Goal: Transaction & Acquisition: Book appointment/travel/reservation

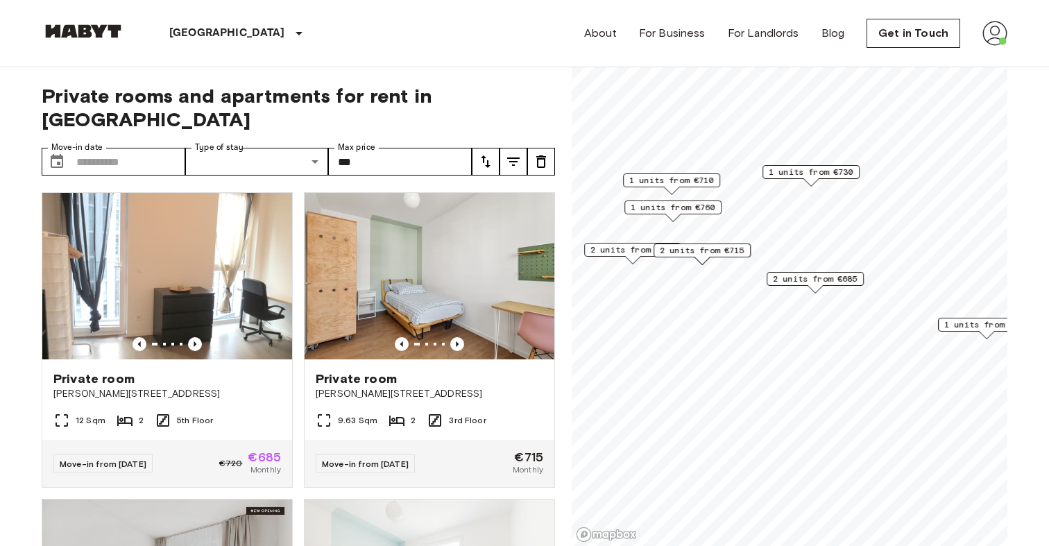
click at [637, 251] on span "2 units from €695" at bounding box center [632, 250] width 85 height 12
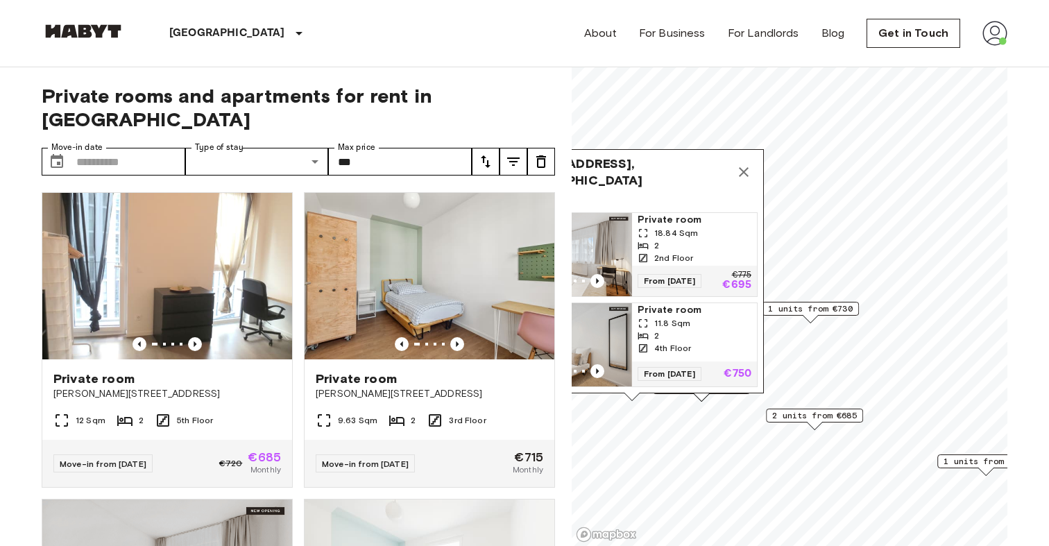
click at [741, 174] on icon "Map marker" at bounding box center [744, 172] width 10 height 10
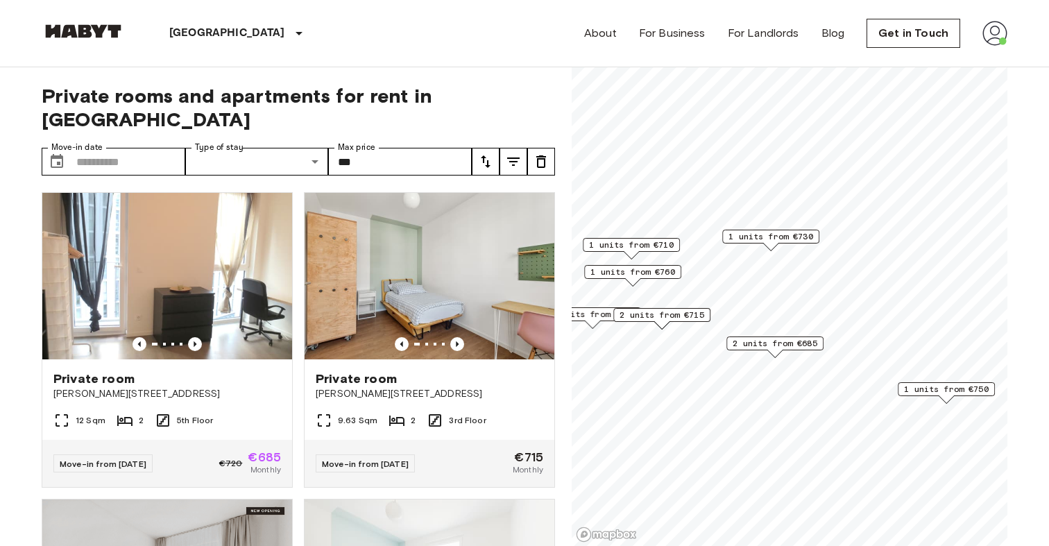
click at [754, 341] on span "2 units from €685" at bounding box center [775, 343] width 85 height 12
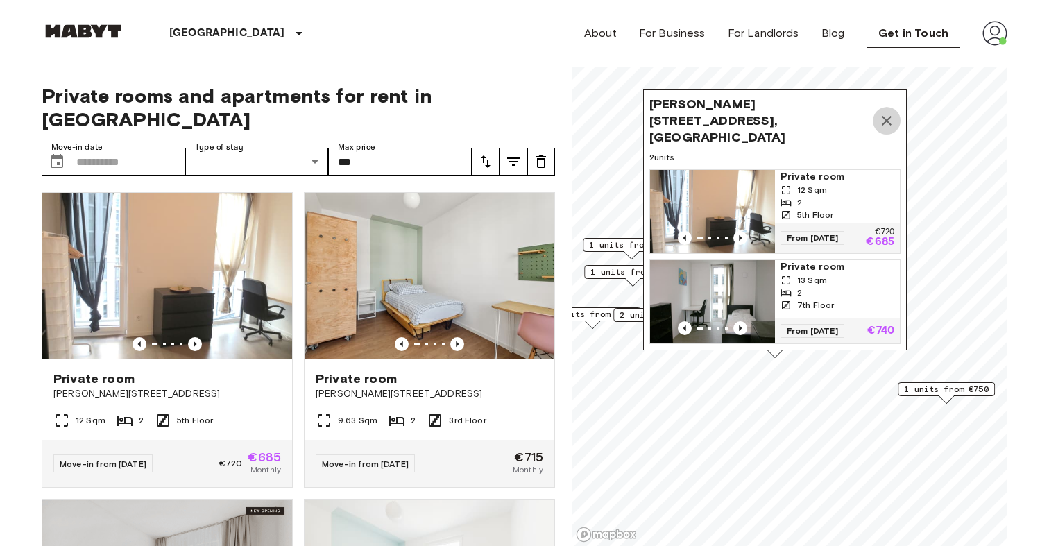
click at [894, 126] on icon "Map marker" at bounding box center [886, 120] width 17 height 17
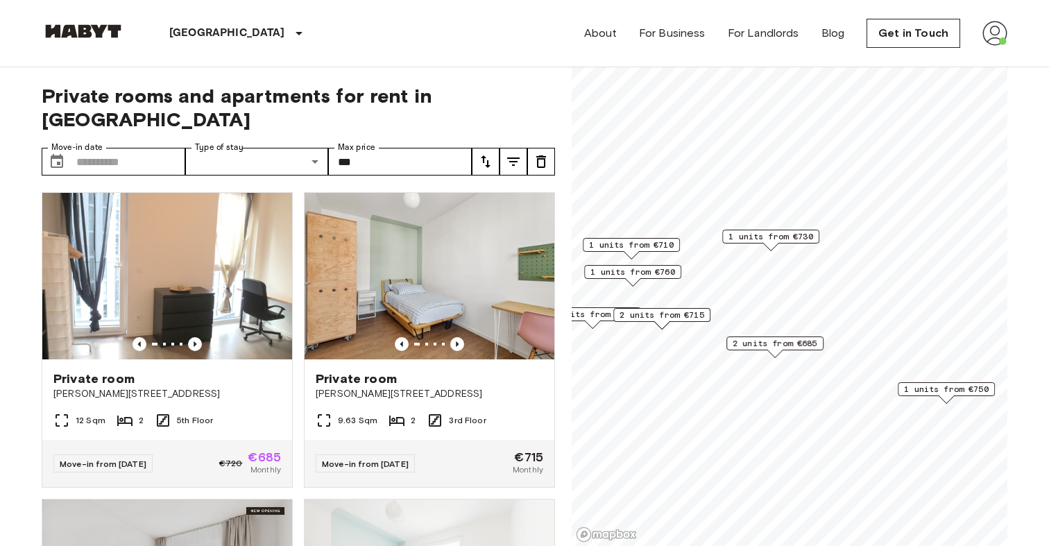
click at [590, 308] on span "2 units from €695" at bounding box center [592, 314] width 85 height 12
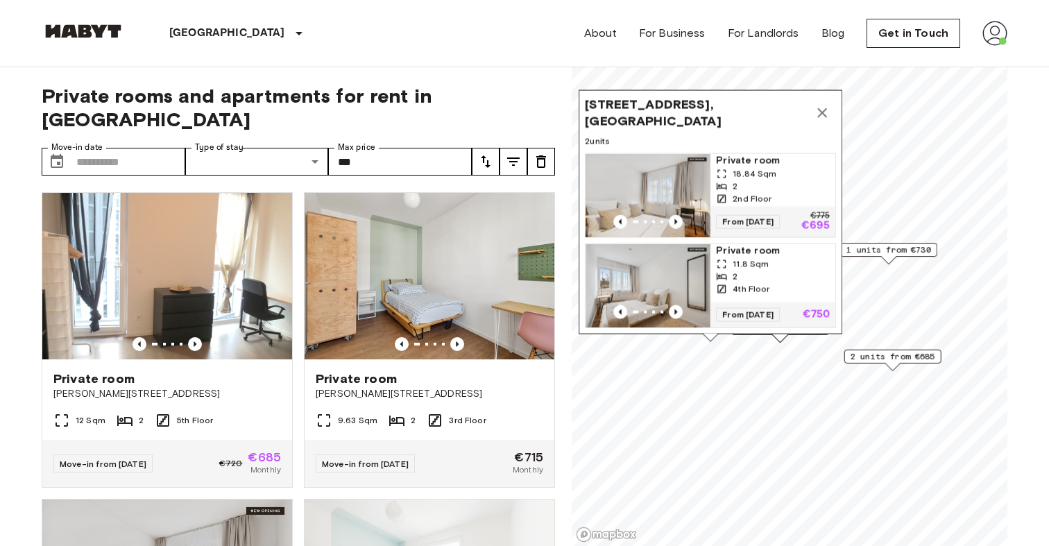
drag, startPoint x: 665, startPoint y: 322, endPoint x: 784, endPoint y: 335, distance: 119.4
click at [784, 335] on div "Sickingenstrasse 2-3, 10553, Berlin, GER 2 units Private room 18.84 Sqm 2 2nd F…" at bounding box center [711, 216] width 264 height 252
click at [822, 112] on icon "Map marker" at bounding box center [822, 113] width 17 height 17
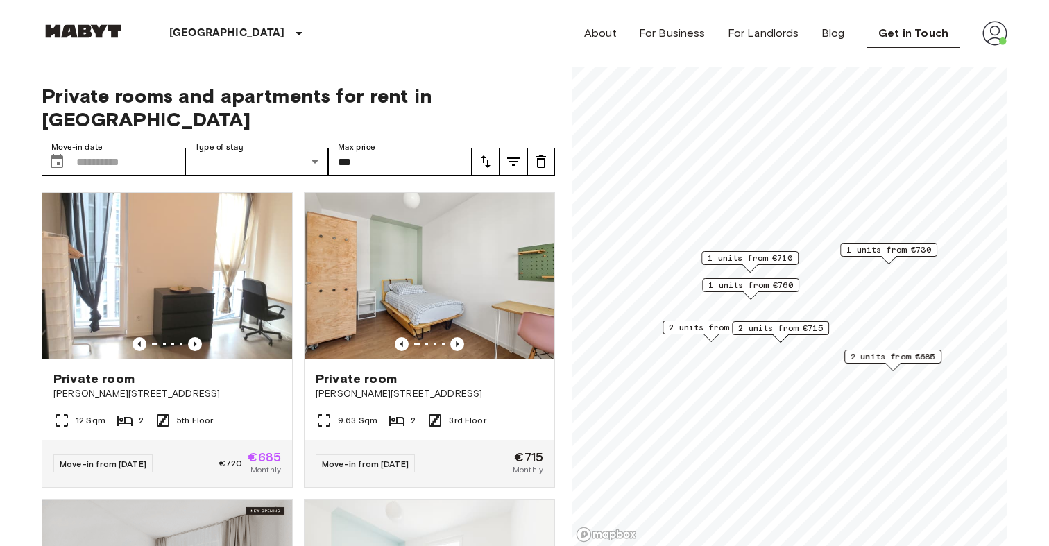
click at [759, 288] on span "1 units from €760" at bounding box center [750, 285] width 85 height 12
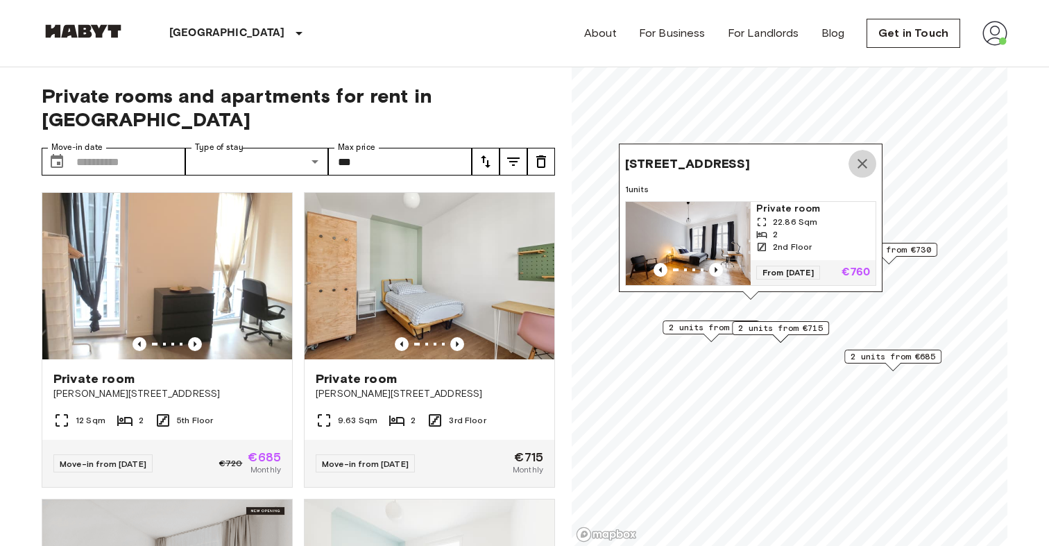
click at [859, 160] on icon "Map marker" at bounding box center [862, 164] width 10 height 10
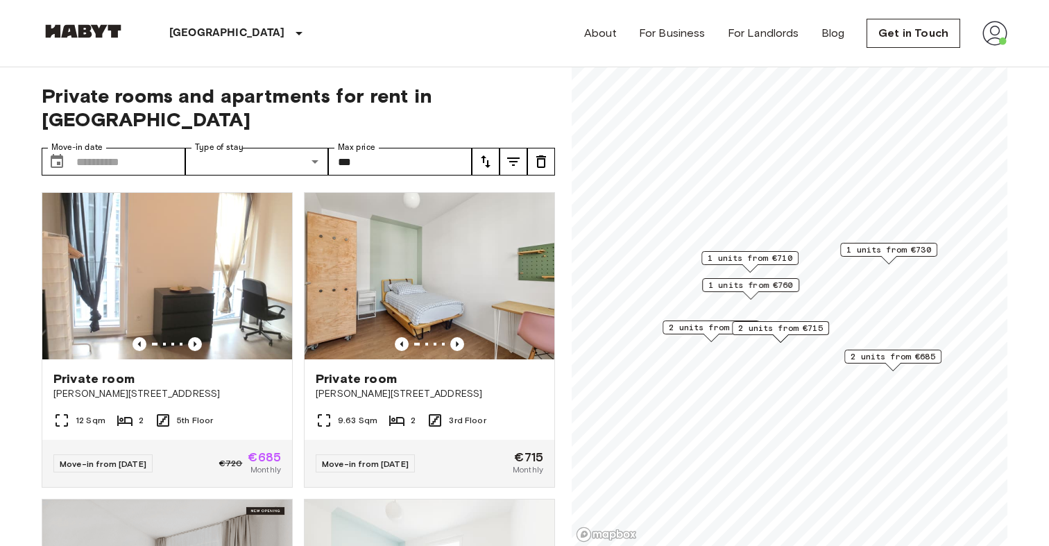
click at [877, 243] on div "1 units from €730" at bounding box center [888, 250] width 97 height 14
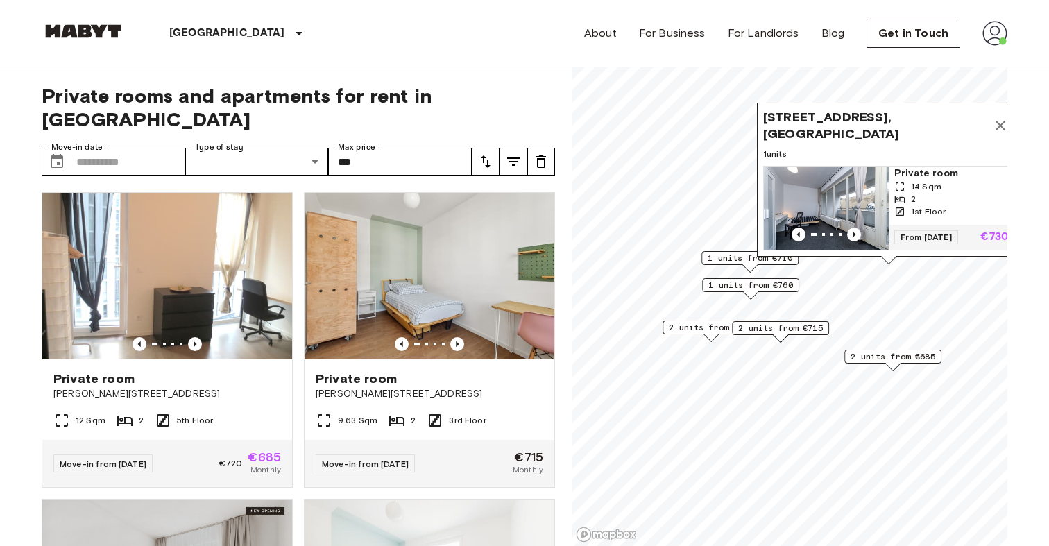
click at [1000, 123] on icon "Map marker" at bounding box center [1000, 125] width 17 height 17
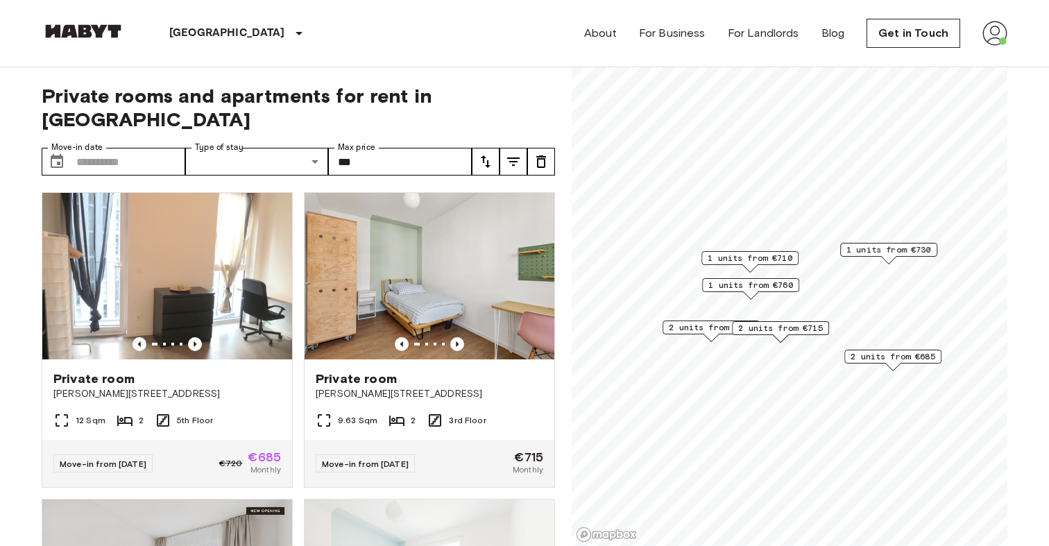
click at [778, 255] on span "1 units from €710" at bounding box center [750, 258] width 85 height 12
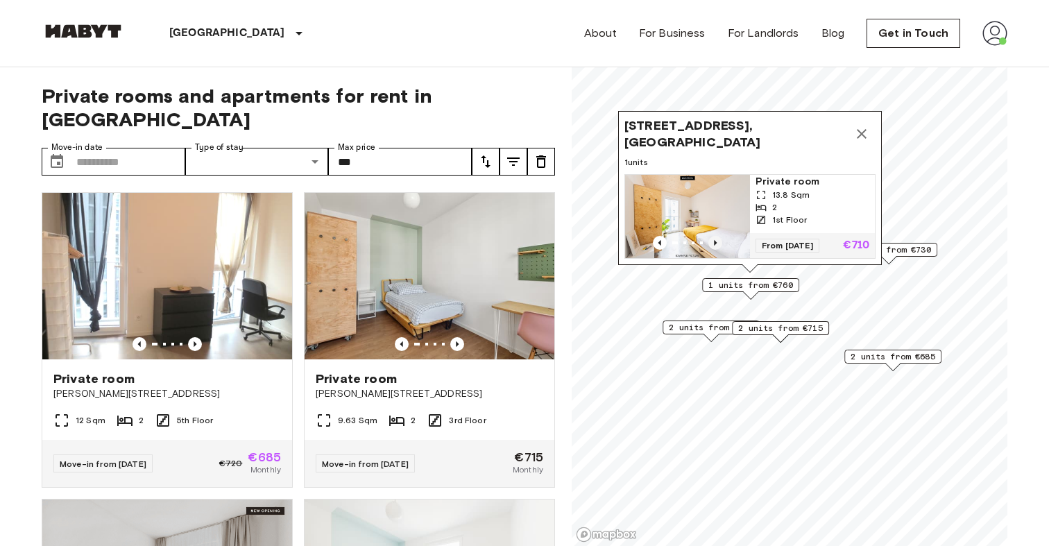
click at [719, 237] on icon "Previous image" at bounding box center [715, 243] width 14 height 14
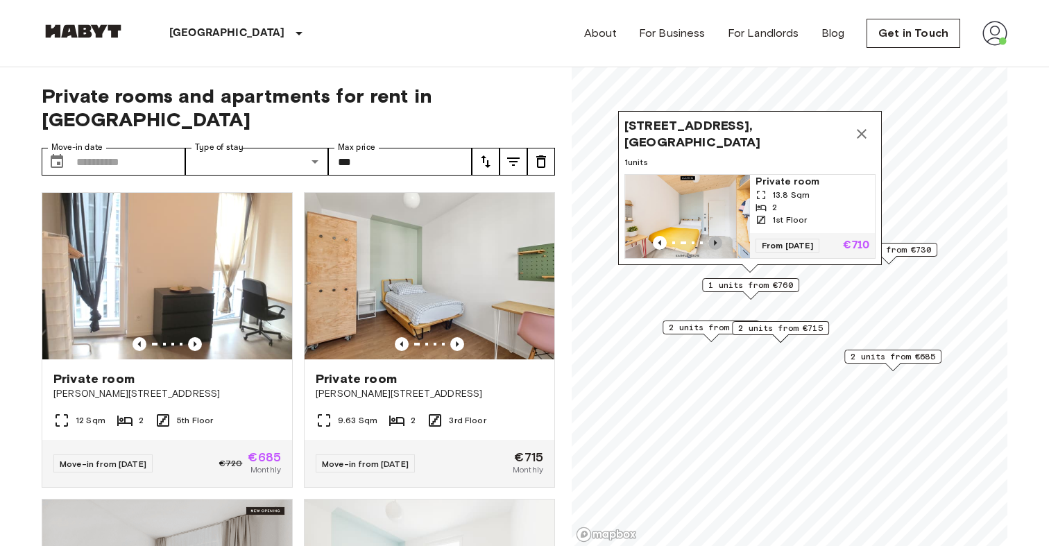
click at [717, 242] on icon "Previous image" at bounding box center [715, 243] width 14 height 14
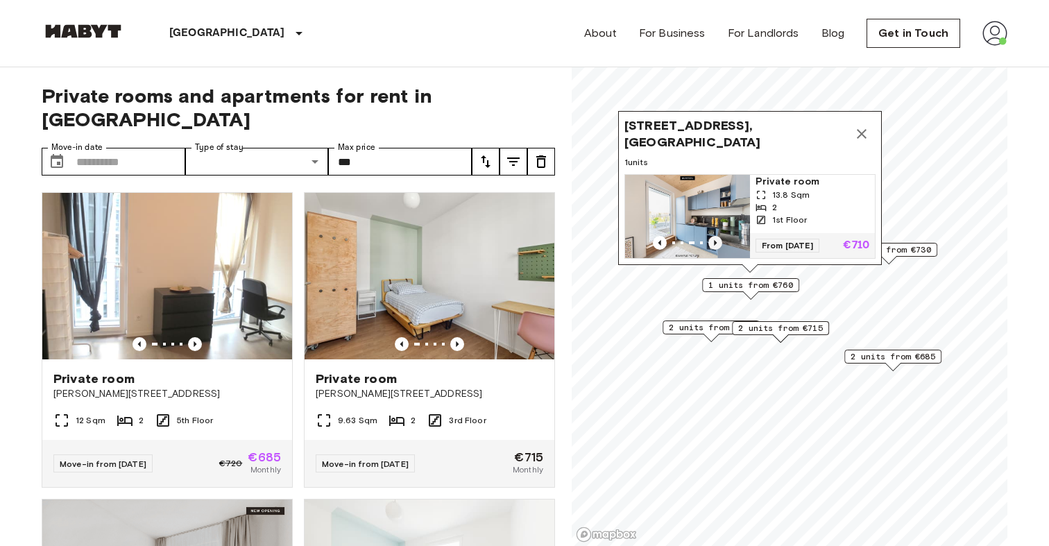
click at [717, 242] on icon "Previous image" at bounding box center [715, 243] width 14 height 14
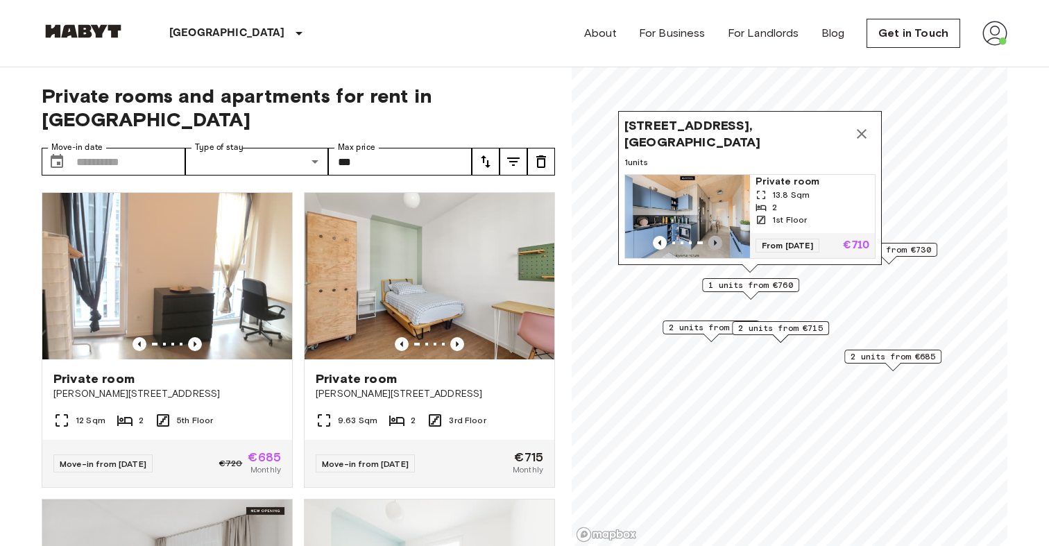
click at [717, 243] on icon "Previous image" at bounding box center [715, 243] width 14 height 14
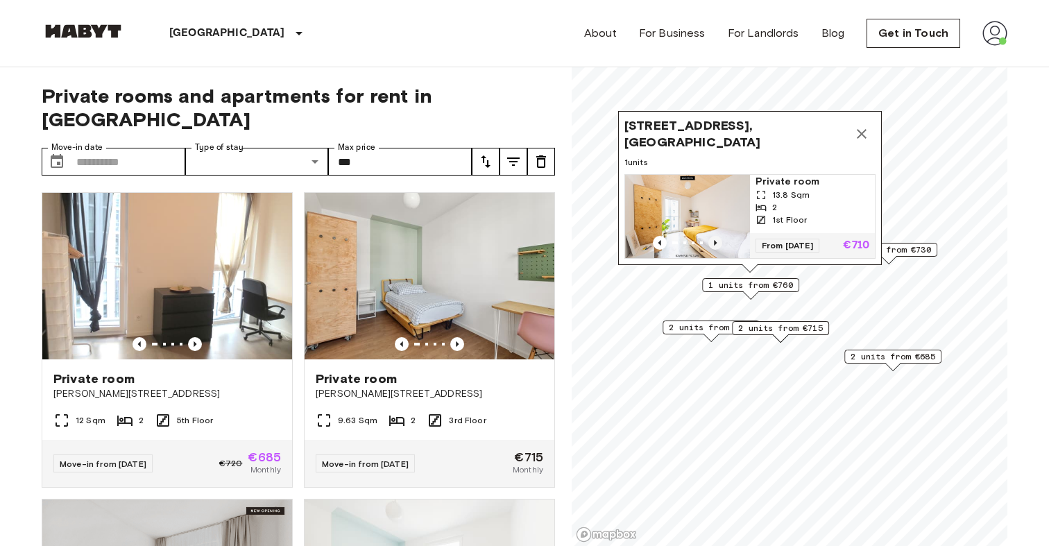
click at [717, 243] on icon "Previous image" at bounding box center [715, 243] width 14 height 14
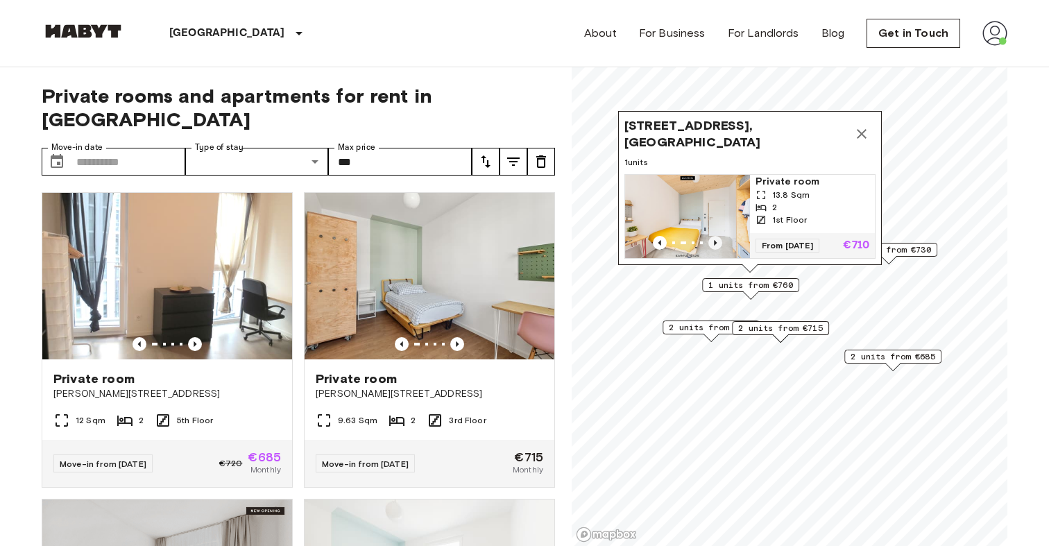
click at [717, 243] on icon "Previous image" at bounding box center [715, 243] width 14 height 14
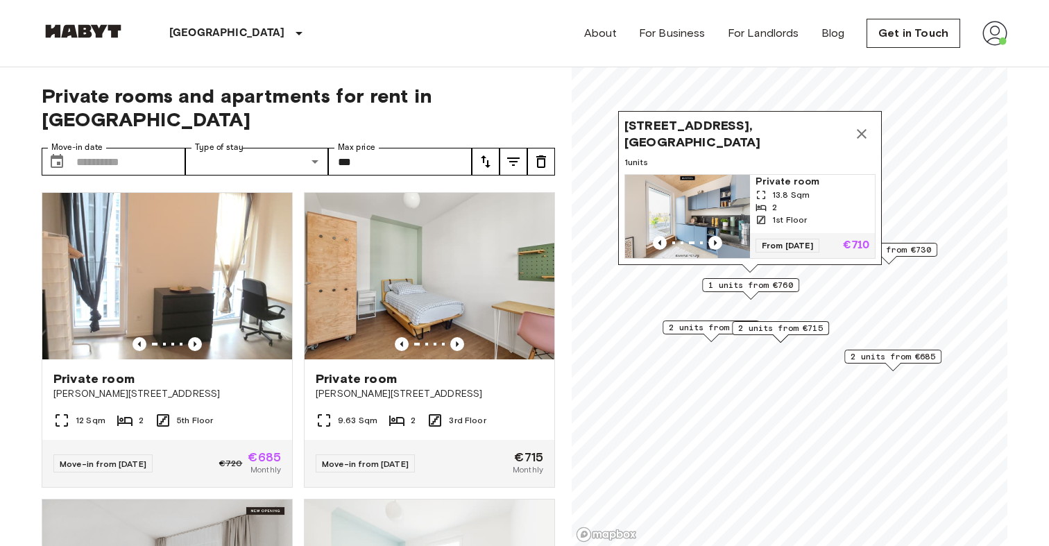
click at [827, 327] on div "2 units from €715" at bounding box center [780, 328] width 97 height 14
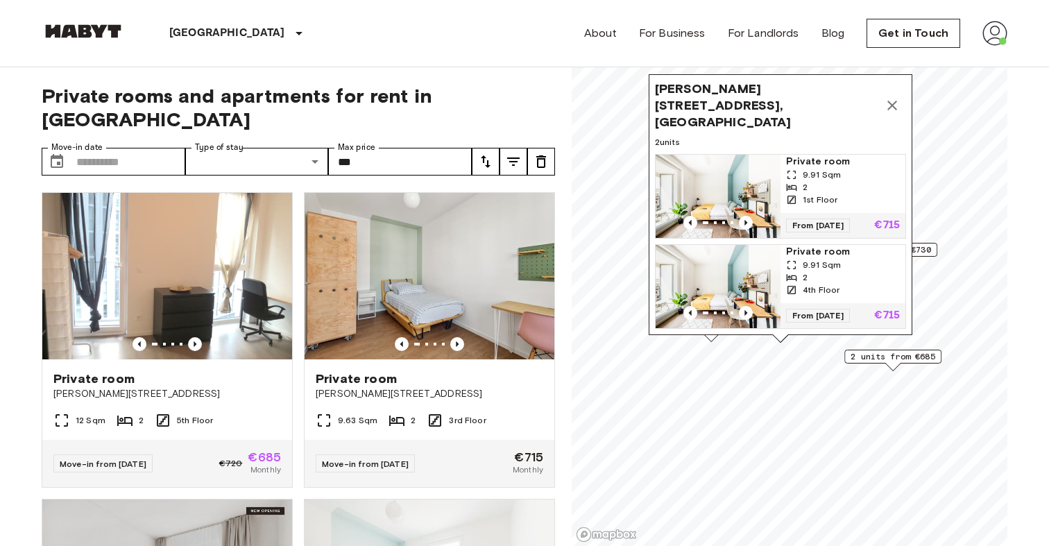
click at [882, 115] on button "Map marker" at bounding box center [892, 106] width 28 height 28
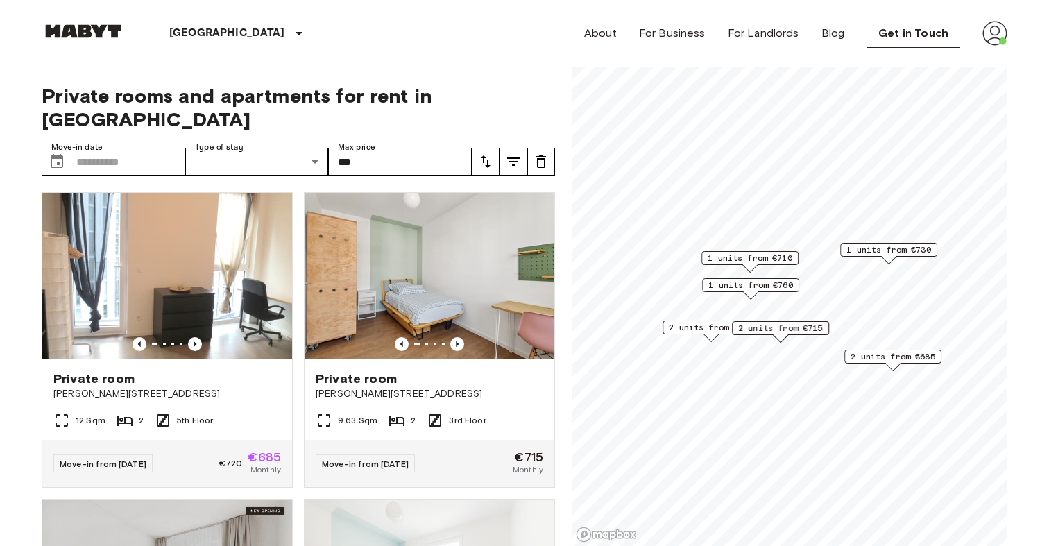
click at [749, 259] on span "1 units from €710" at bounding box center [750, 258] width 85 height 12
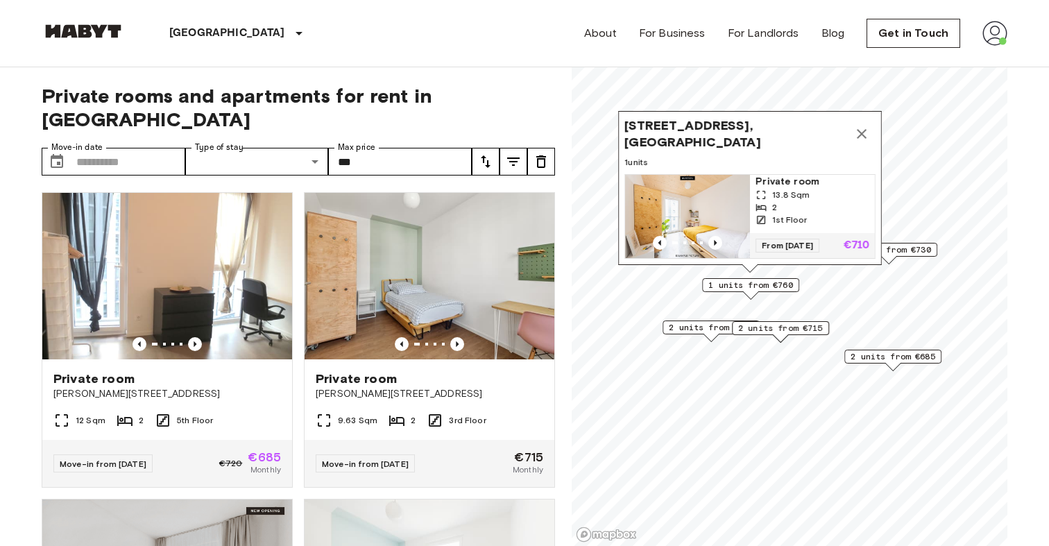
click at [792, 228] on div "Private room 13.8 Sqm 2 1st Floor" at bounding box center [812, 204] width 125 height 58
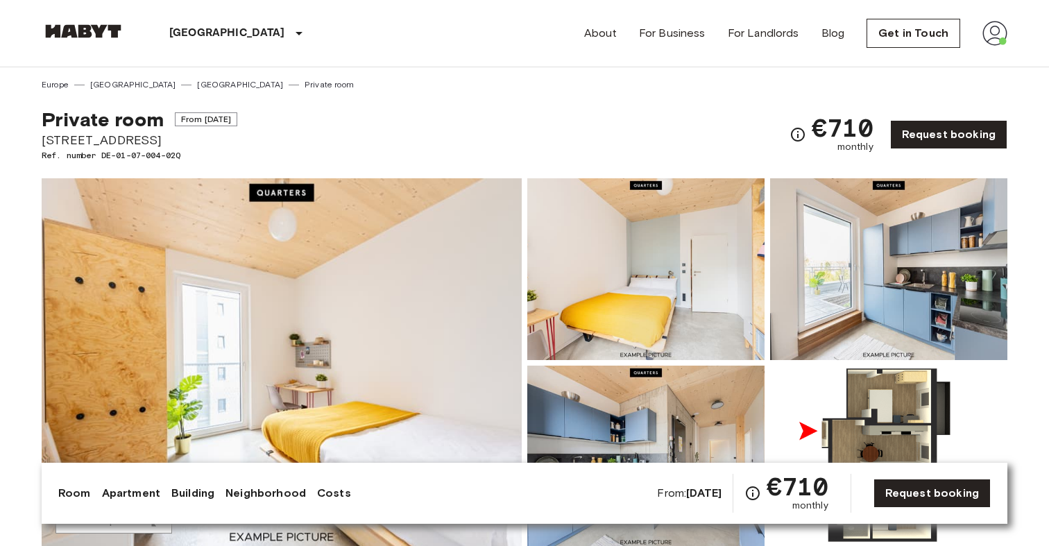
click at [418, 336] on img at bounding box center [282, 362] width 480 height 369
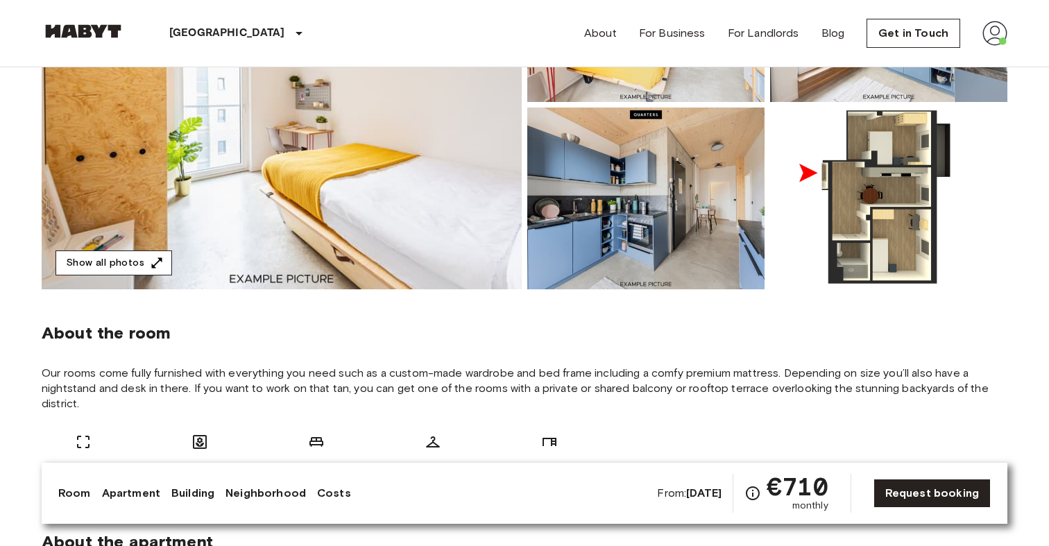
click at [157, 252] on button "Show all photos" at bounding box center [113, 263] width 117 height 26
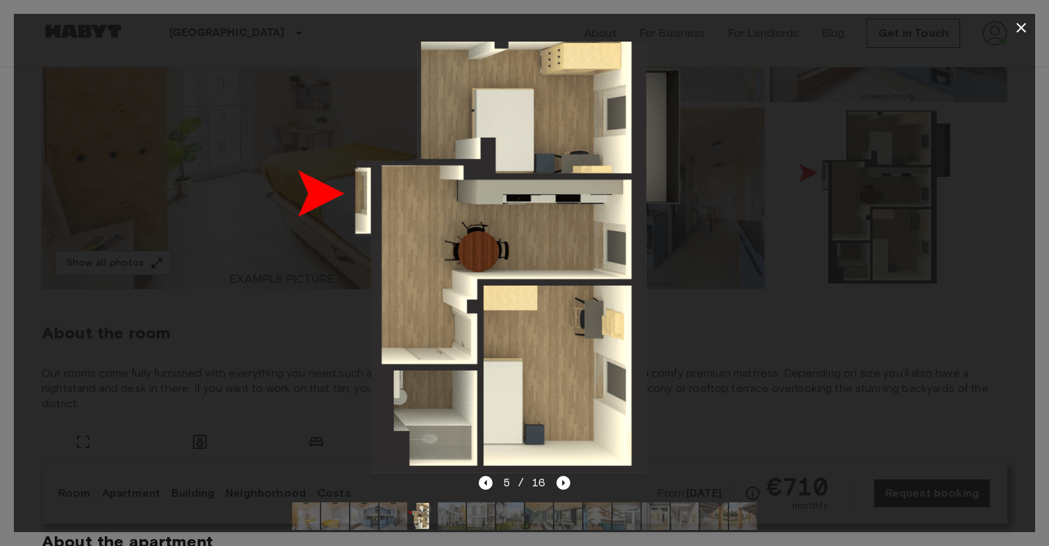
drag, startPoint x: 569, startPoint y: 248, endPoint x: 409, endPoint y: 78, distance: 232.6
click at [0, 0] on div "5 / 16" at bounding box center [524, 273] width 1049 height 546
click at [231, 233] on img at bounding box center [523, 258] width 649 height 433
click at [1017, 28] on icon "button" at bounding box center [1021, 27] width 17 height 17
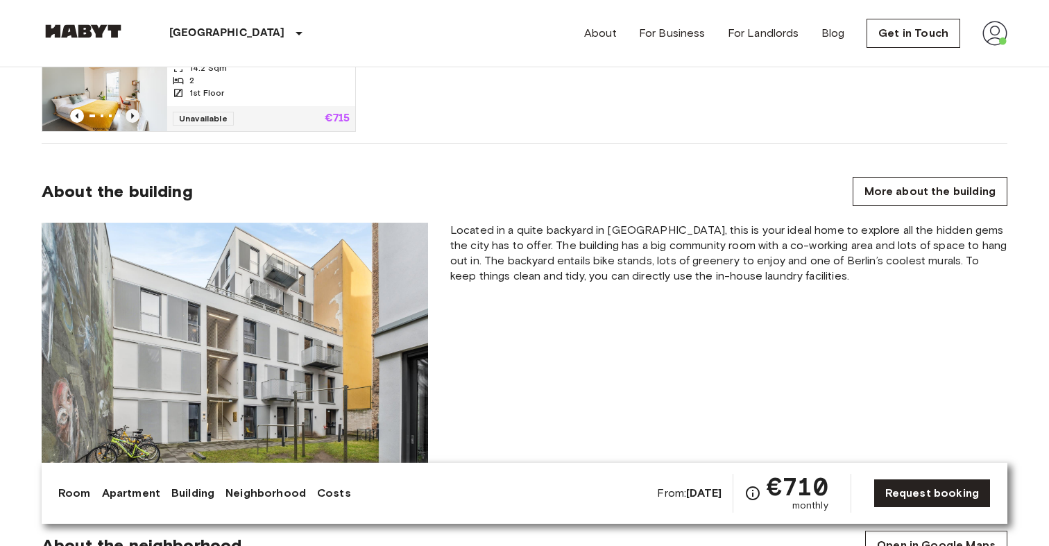
scroll to position [957, 0]
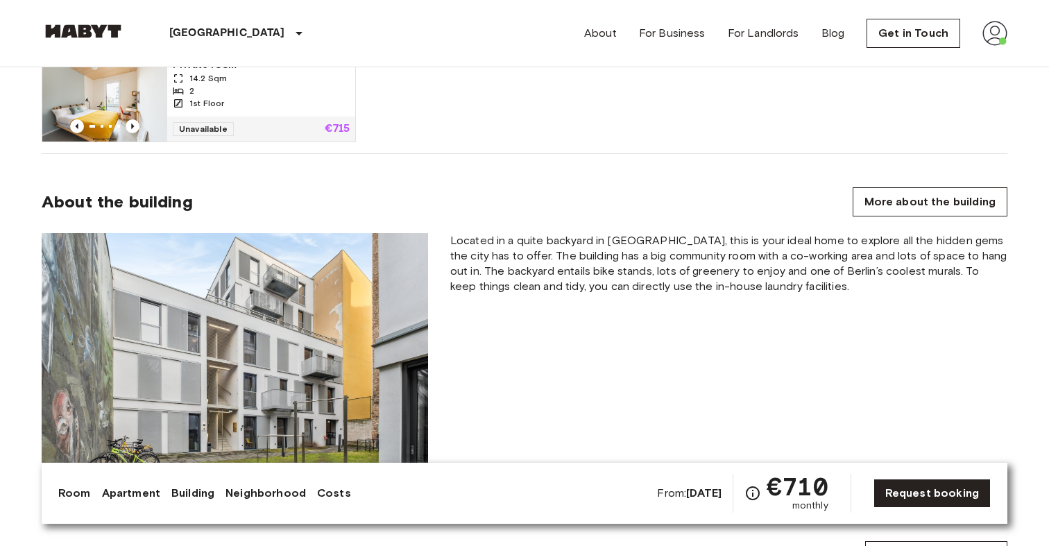
click at [230, 103] on div "1st Floor" at bounding box center [261, 103] width 177 height 12
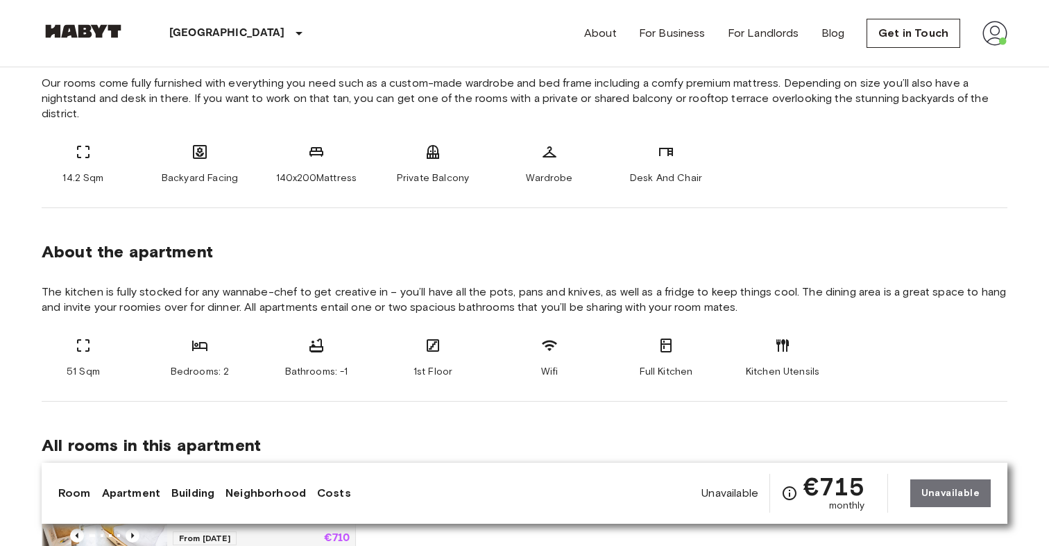
scroll to position [544, 0]
